Goal: Use online tool/utility: Utilize a website feature to perform a specific function

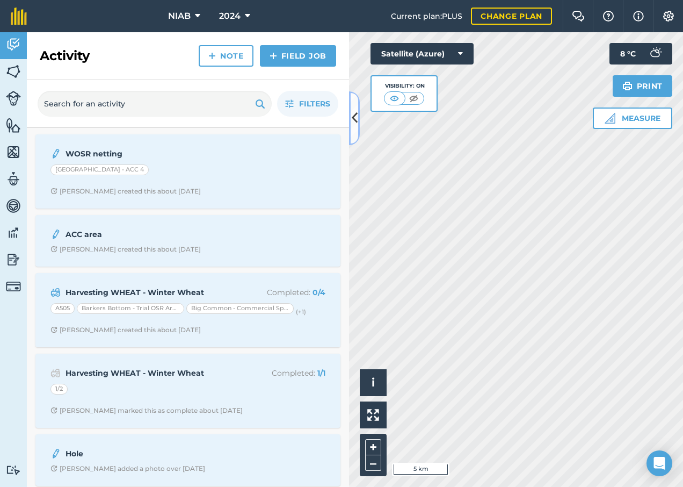
click at [355, 114] on icon at bounding box center [355, 117] width 6 height 19
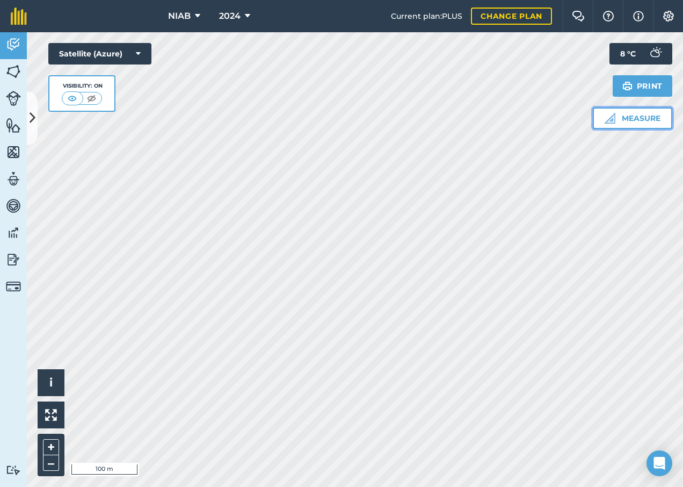
click at [609, 120] on img at bounding box center [610, 118] width 11 height 11
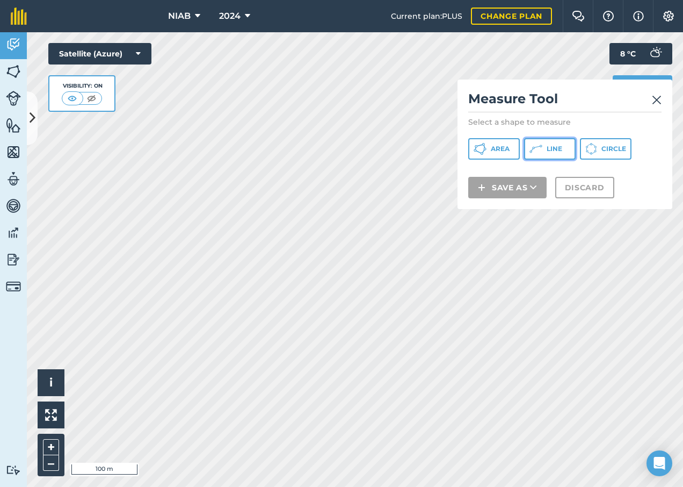
click at [561, 150] on span "Line" at bounding box center [555, 148] width 16 height 9
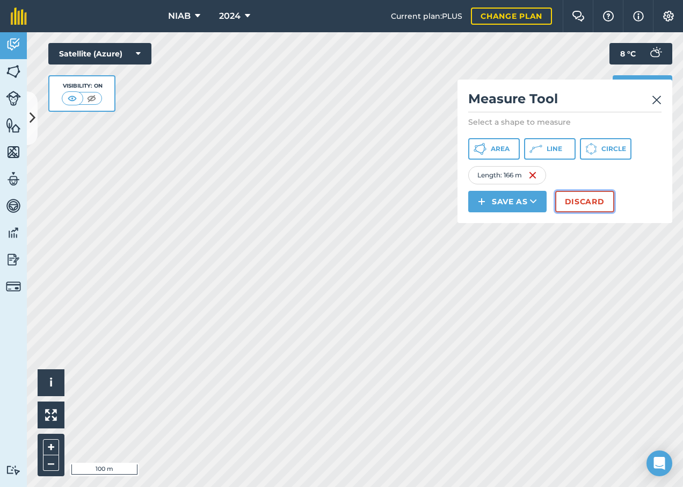
click at [590, 204] on button "Discard" at bounding box center [584, 201] width 59 height 21
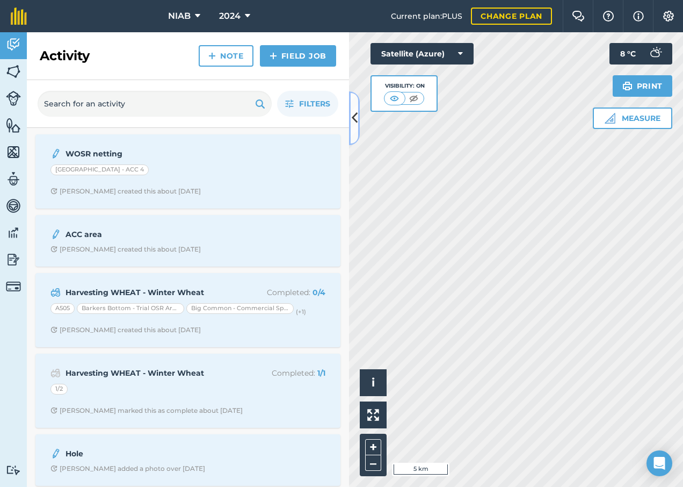
click at [355, 113] on icon at bounding box center [355, 117] width 6 height 19
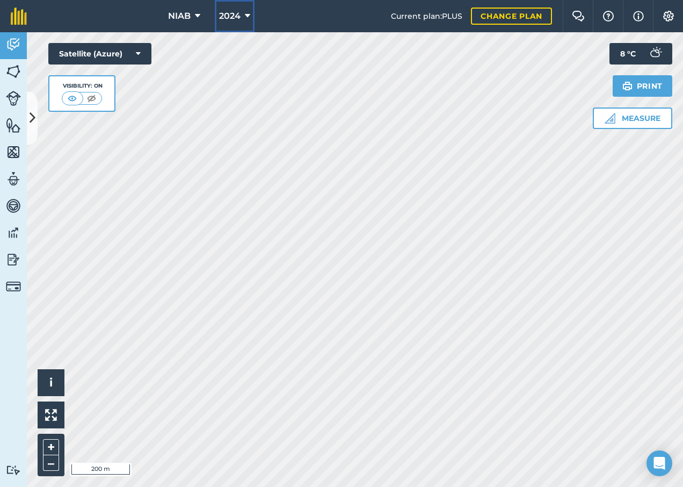
click at [247, 14] on icon at bounding box center [247, 16] width 5 height 13
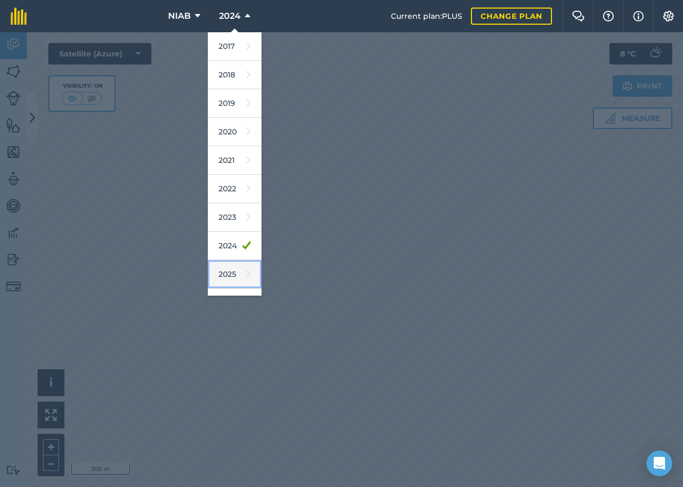
click at [246, 272] on icon at bounding box center [248, 273] width 4 height 15
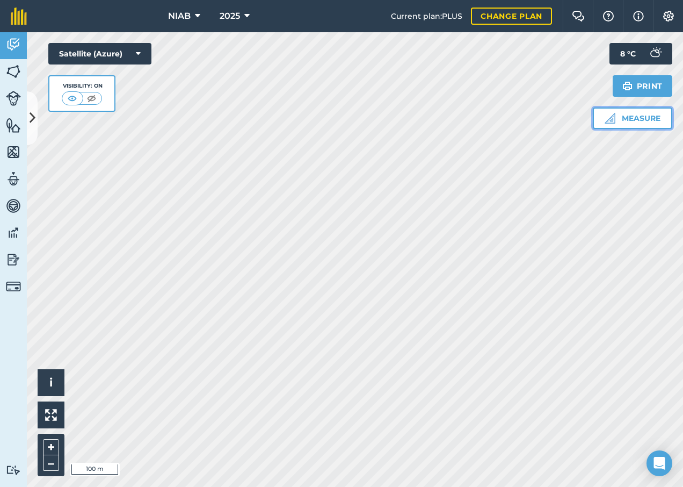
click at [617, 119] on button "Measure" at bounding box center [632, 117] width 79 height 21
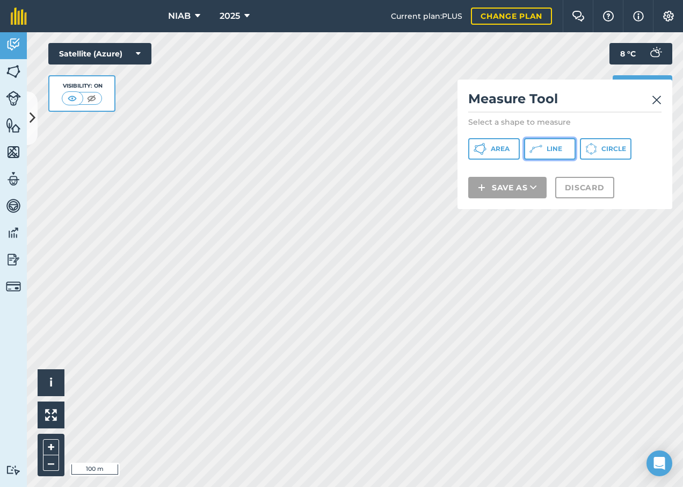
click at [534, 147] on icon at bounding box center [533, 148] width 2 height 2
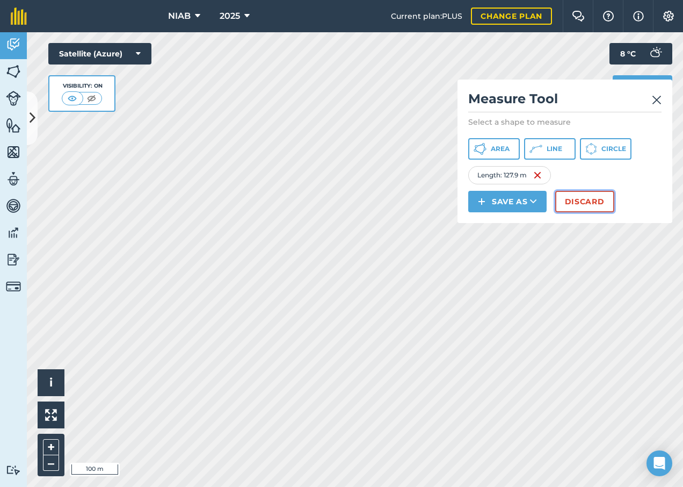
click at [584, 200] on button "Discard" at bounding box center [584, 201] width 59 height 21
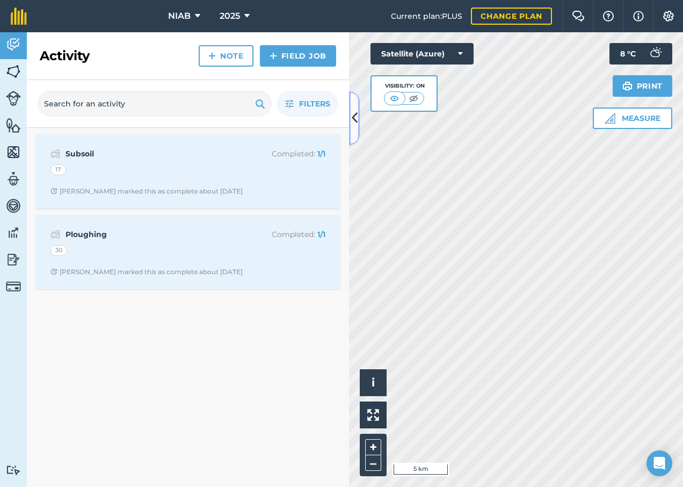
click at [353, 128] on button at bounding box center [354, 118] width 11 height 54
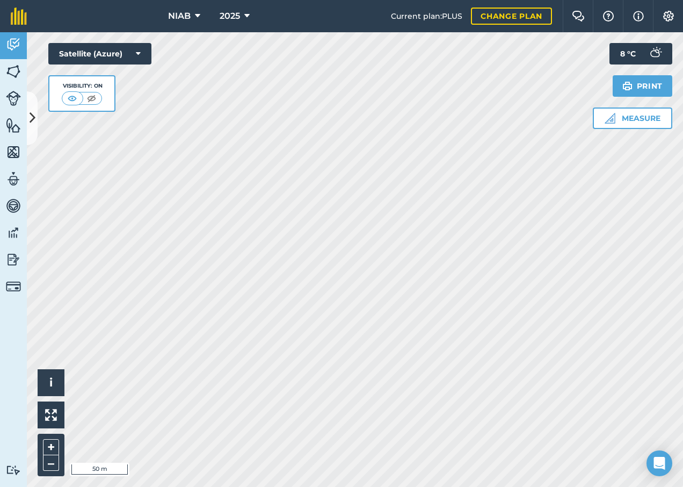
click at [347, 486] on html "NIAB 2025 Current plan : PLUS Change plan Farm Chat Help Info Settings NIAB - 2…" at bounding box center [341, 243] width 683 height 487
